Goal: Use online tool/utility: Utilize a website feature to perform a specific function

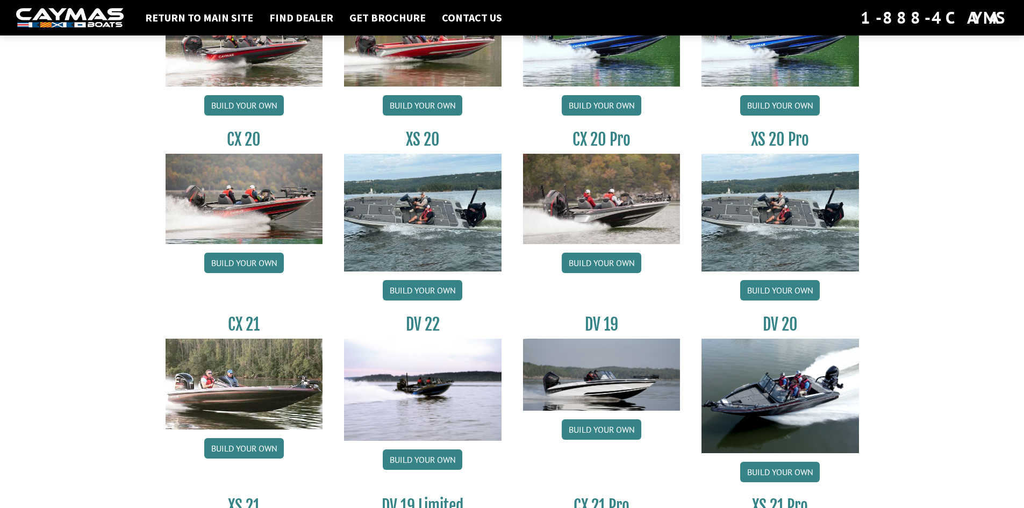
scroll to position [1008, 0]
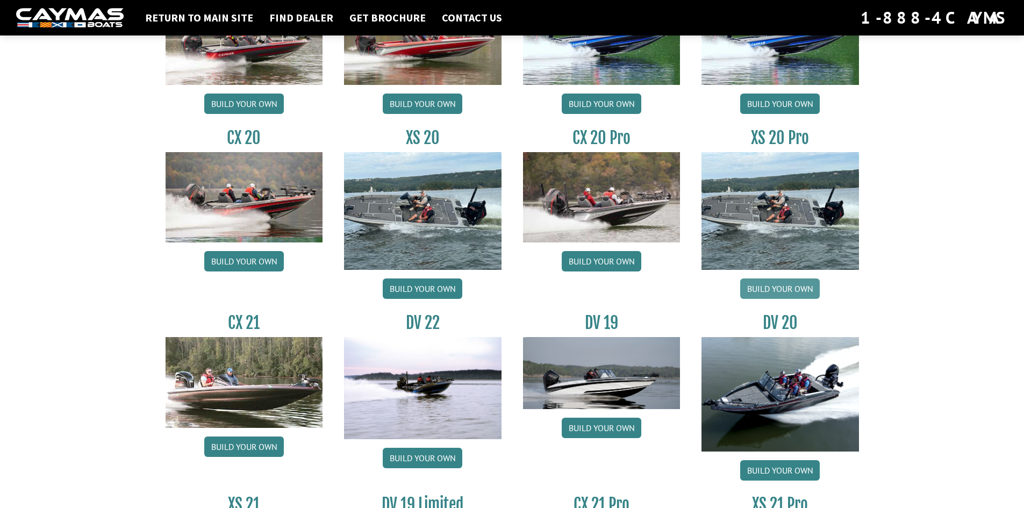
click at [772, 291] on link "Build your own" at bounding box center [780, 288] width 80 height 20
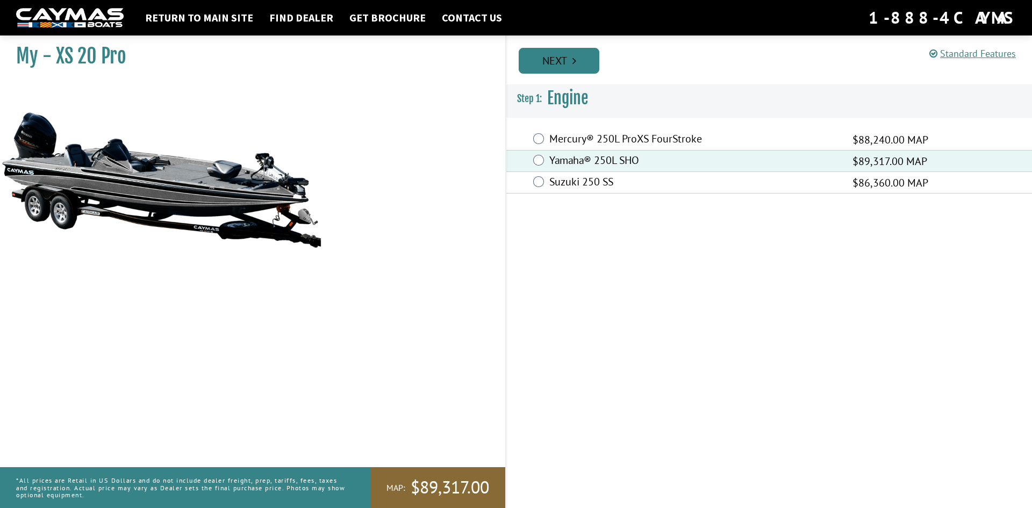
click at [571, 62] on link "Next" at bounding box center [559, 61] width 81 height 26
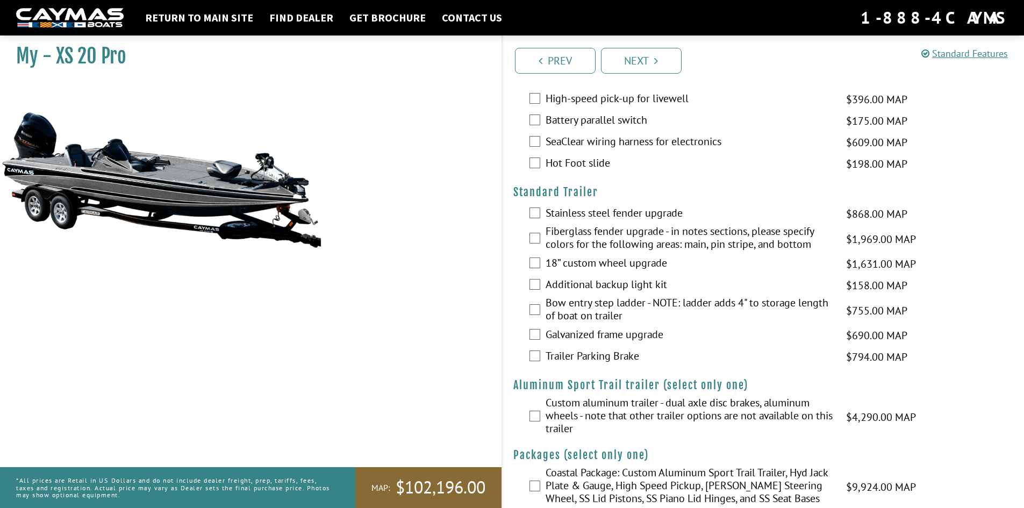
scroll to position [1857, 0]
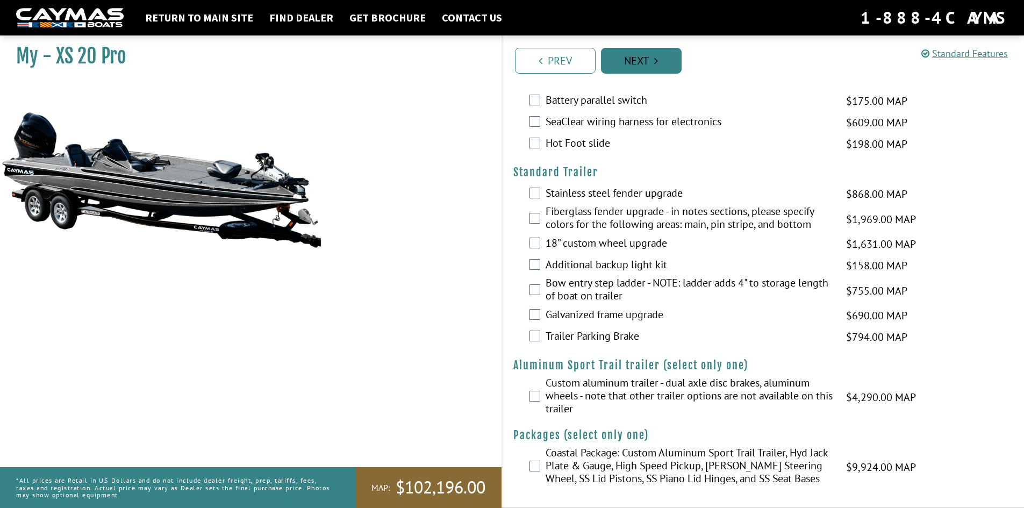
click at [640, 61] on link "Next" at bounding box center [641, 61] width 81 height 26
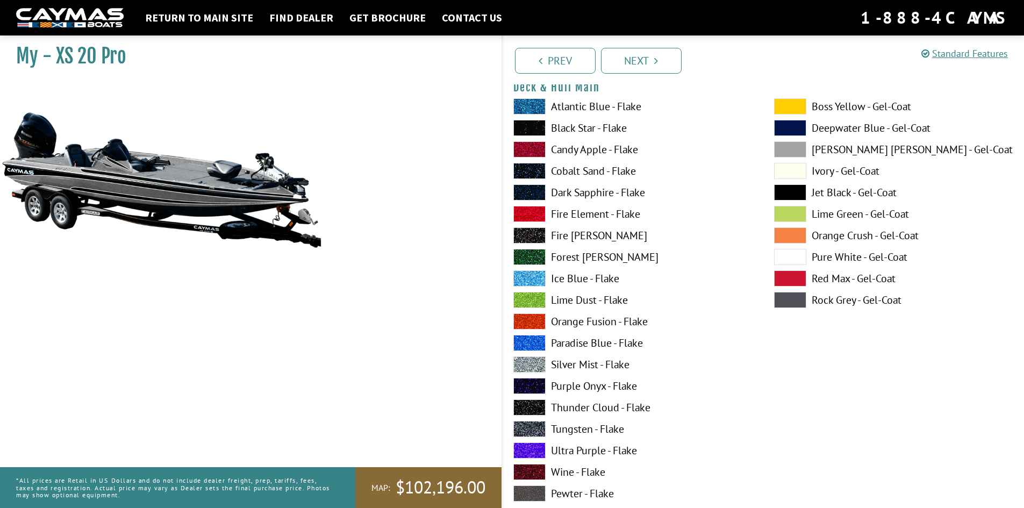
scroll to position [54, 0]
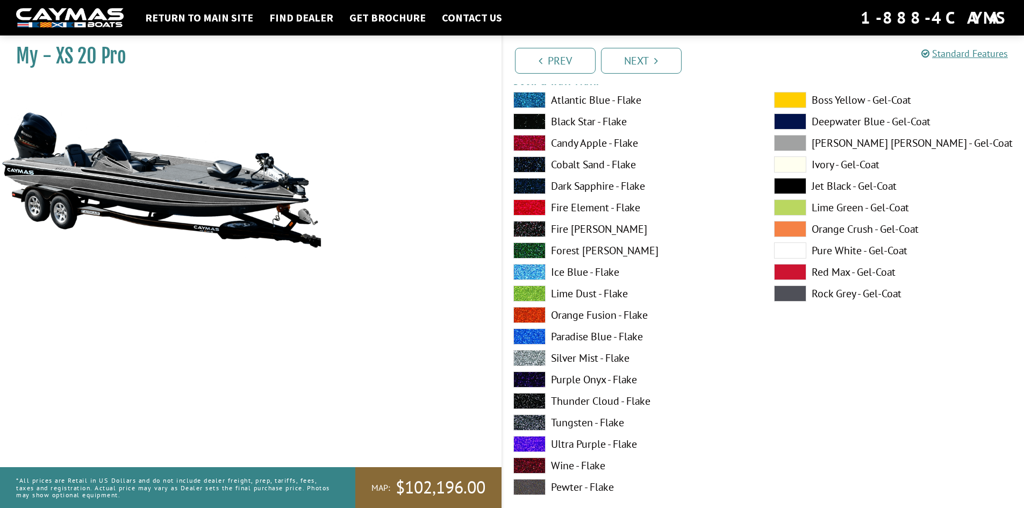
click at [854, 120] on label "Deepwater Blue - Gel-Coat" at bounding box center [893, 121] width 239 height 16
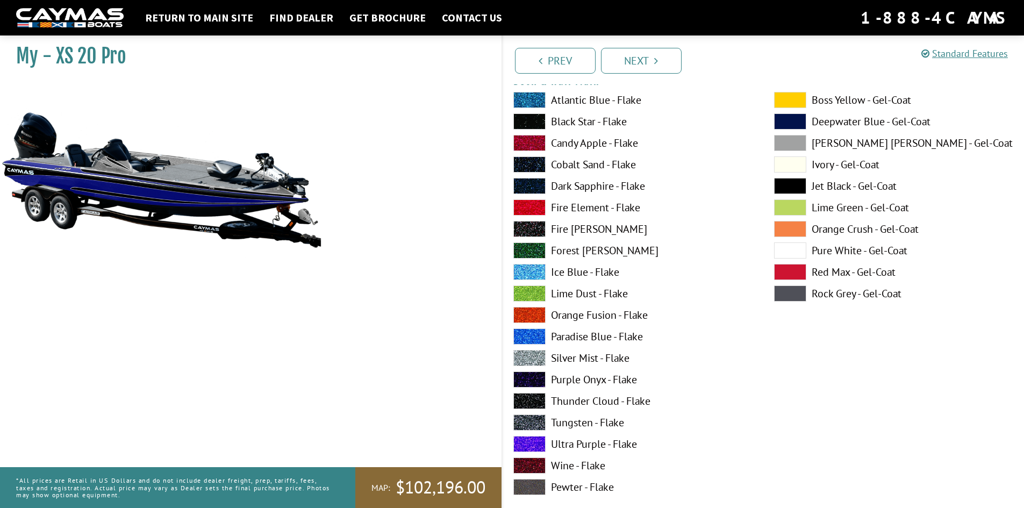
click at [859, 247] on label "Pure White - Gel-Coat" at bounding box center [893, 250] width 239 height 16
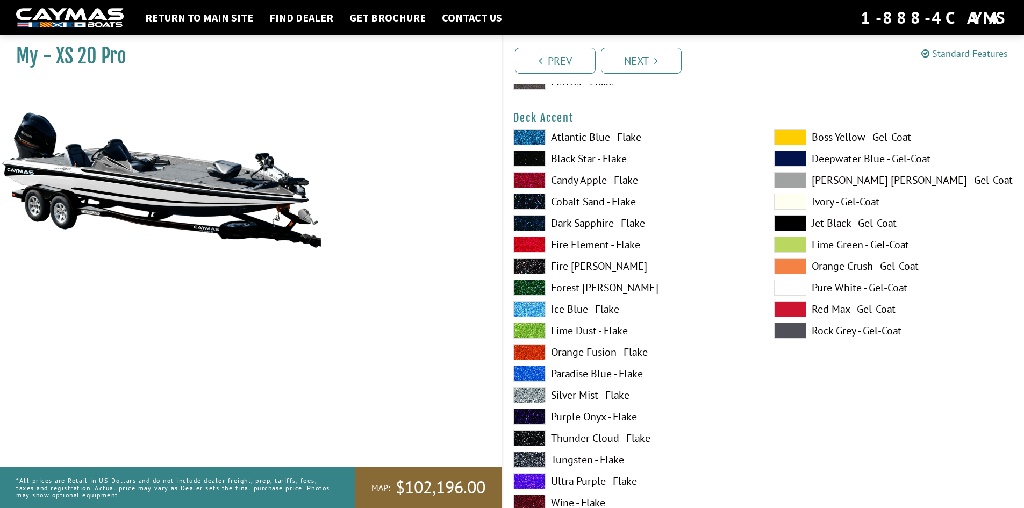
scroll to position [470, 0]
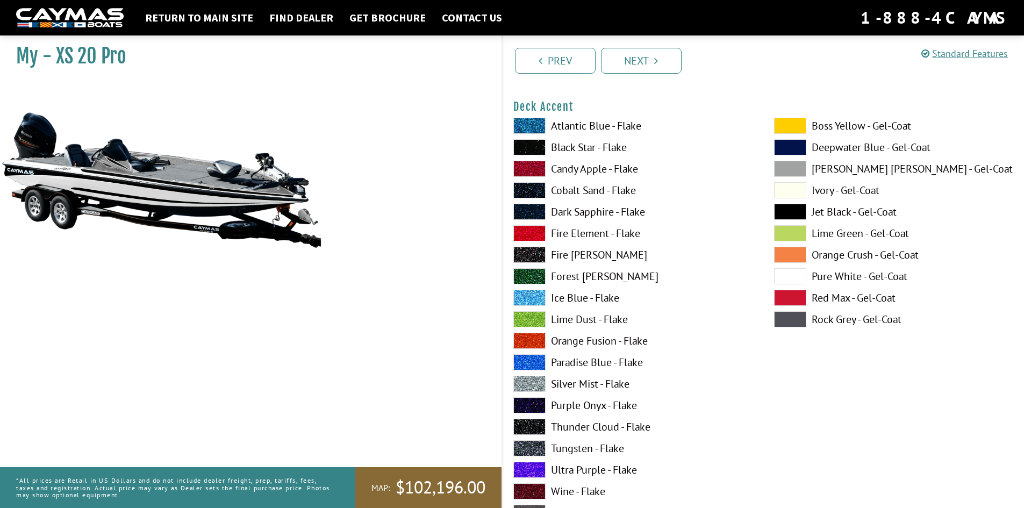
click at [795, 149] on span at bounding box center [790, 147] width 32 height 16
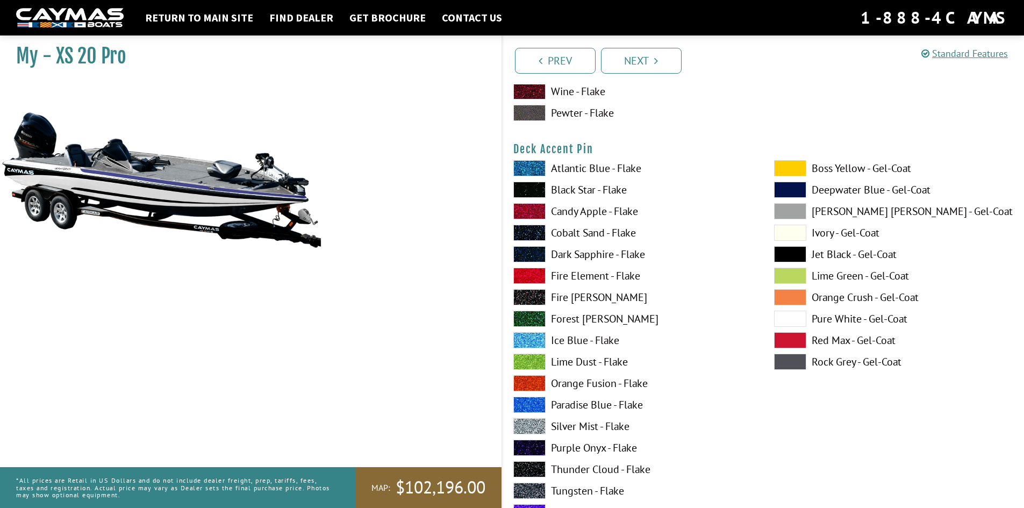
scroll to position [873, 0]
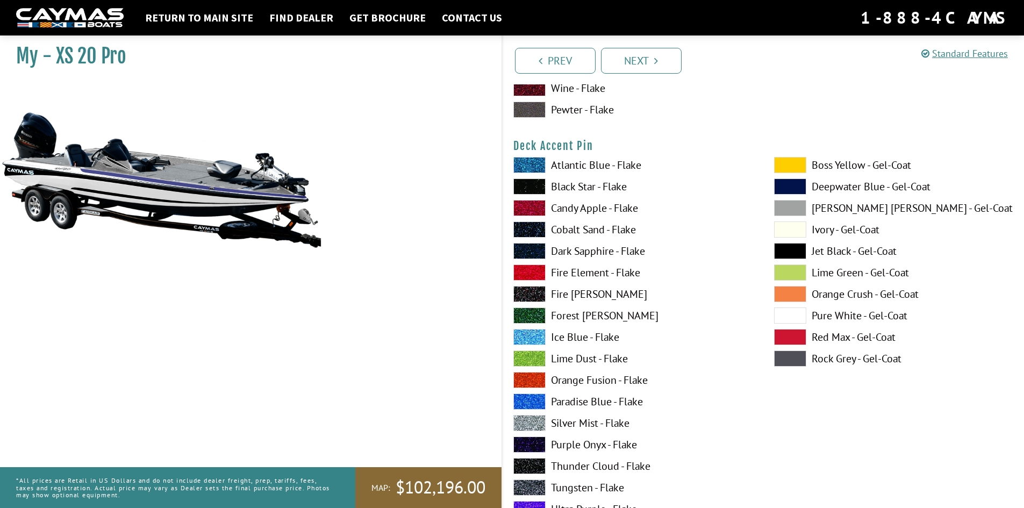
click at [839, 186] on label "Deepwater Blue - Gel-Coat" at bounding box center [893, 186] width 239 height 16
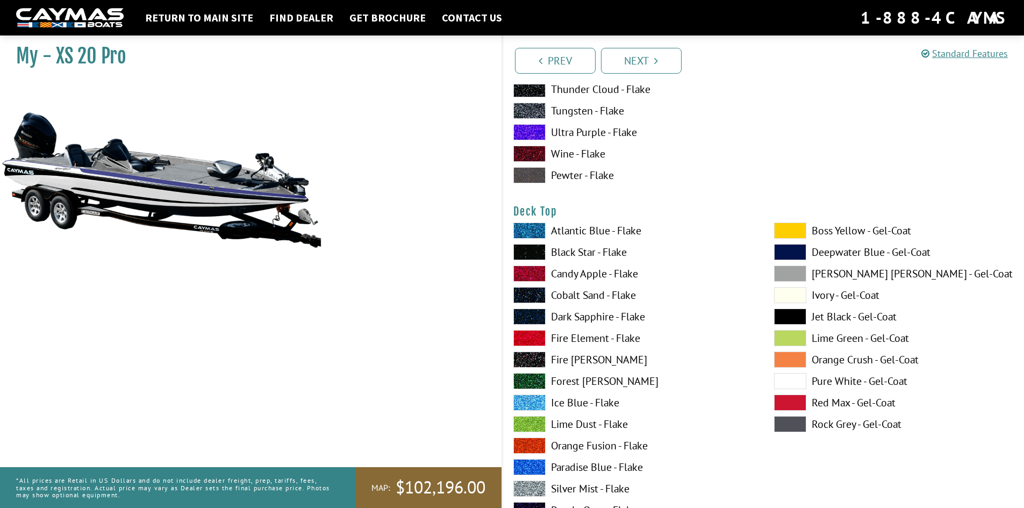
scroll to position [1330, 0]
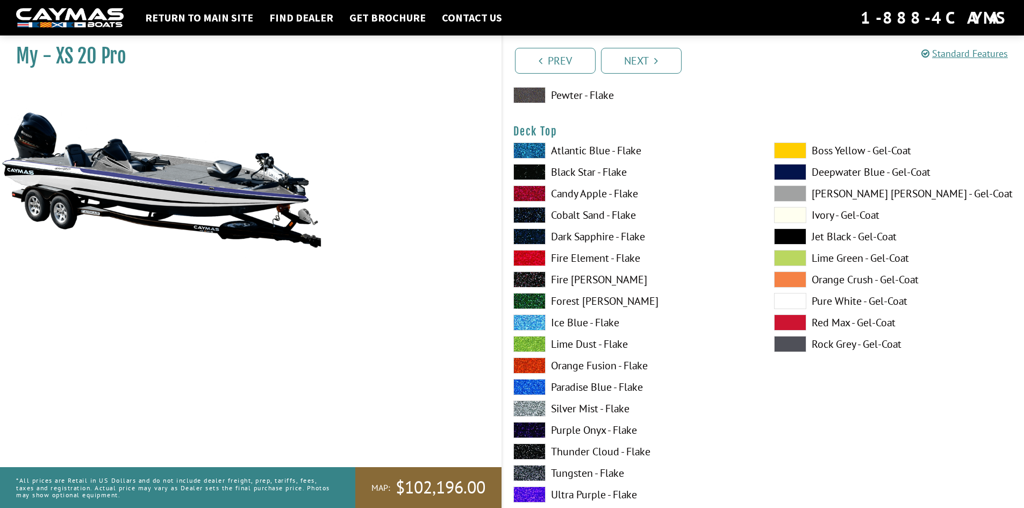
click at [844, 170] on label "Deepwater Blue - Gel-Coat" at bounding box center [893, 172] width 239 height 16
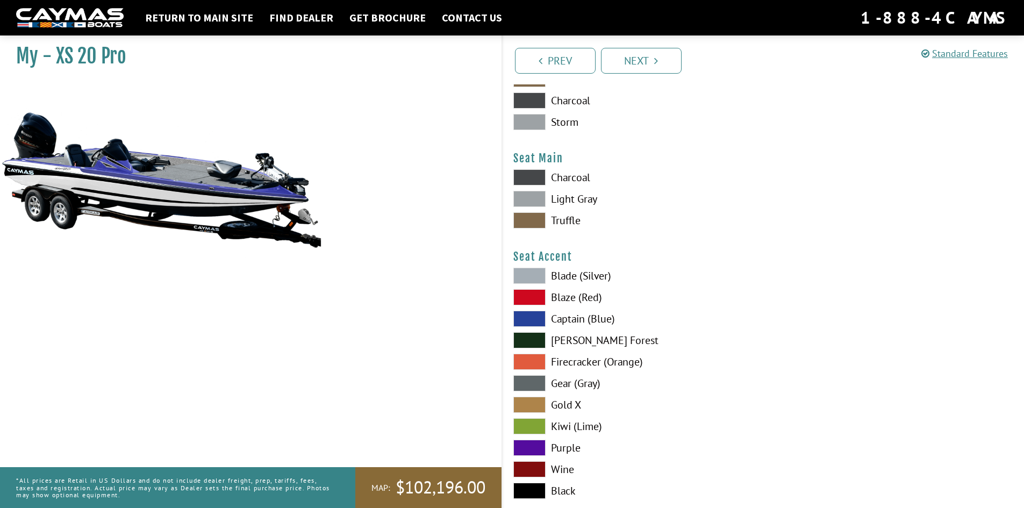
scroll to position [5721, 0]
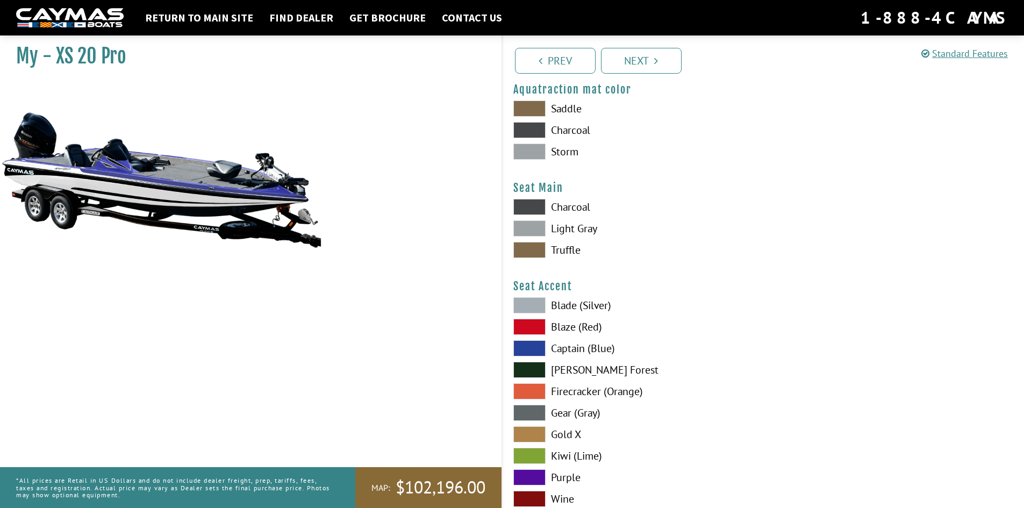
click at [532, 326] on span at bounding box center [529, 327] width 32 height 16
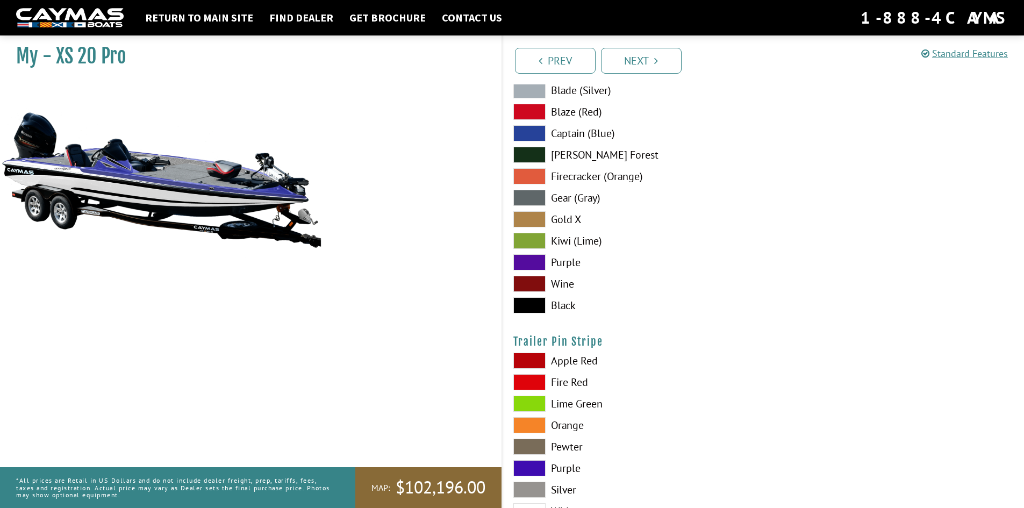
scroll to position [5950, 0]
